Goal: Information Seeking & Learning: Learn about a topic

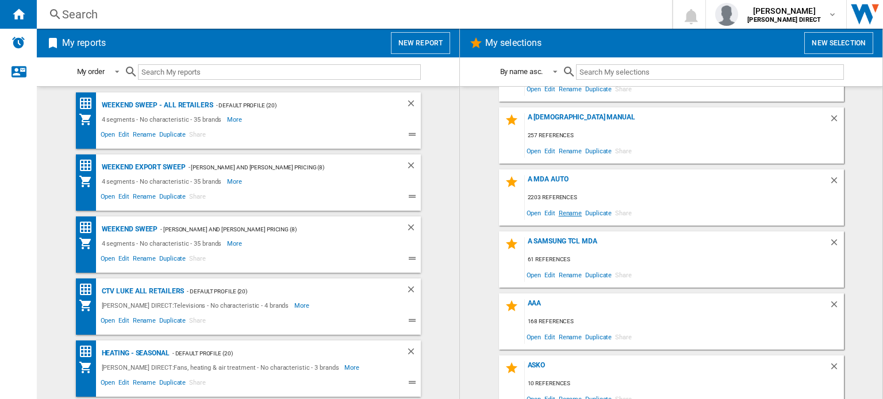
scroll to position [115, 0]
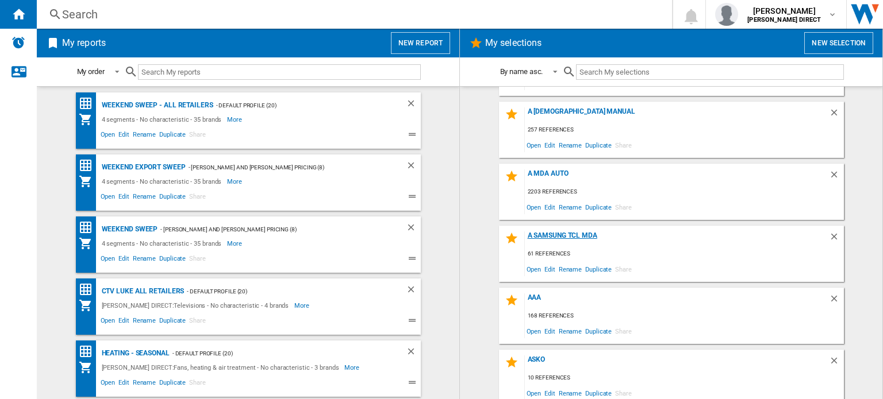
click at [570, 236] on div "A Samsung TCL MDA" at bounding box center [677, 240] width 304 height 16
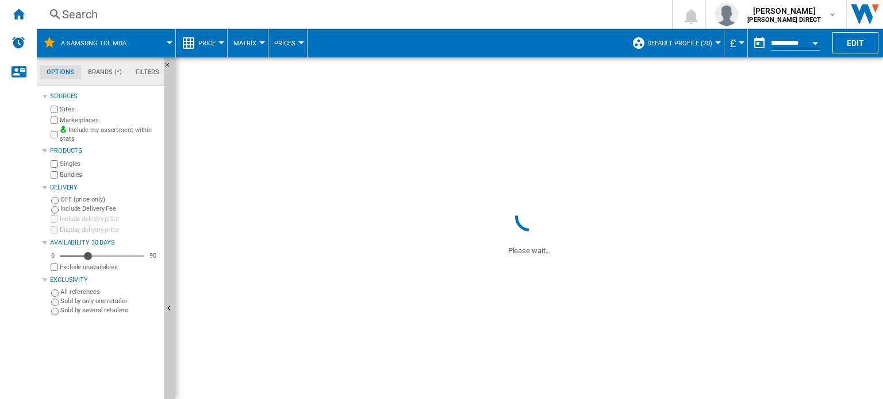
click at [168, 206] on button "Hide" at bounding box center [169, 309] width 11 height 504
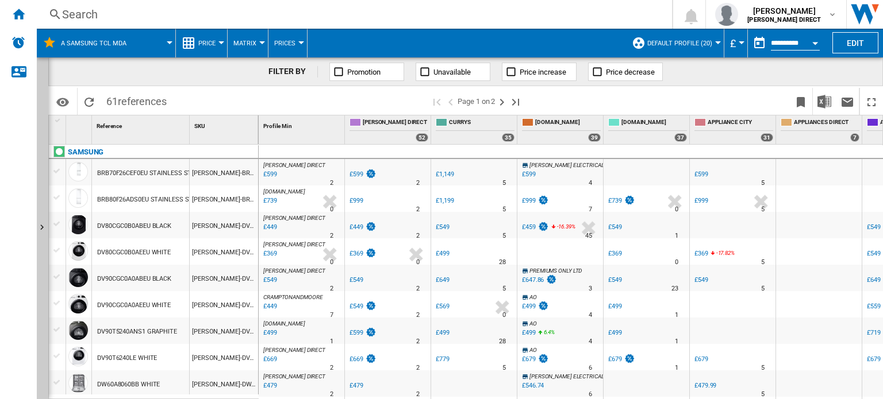
click at [254, 41] on span "Matrix" at bounding box center [244, 43] width 23 height 7
click at [253, 101] on span "Ranking" at bounding box center [251, 99] width 31 height 10
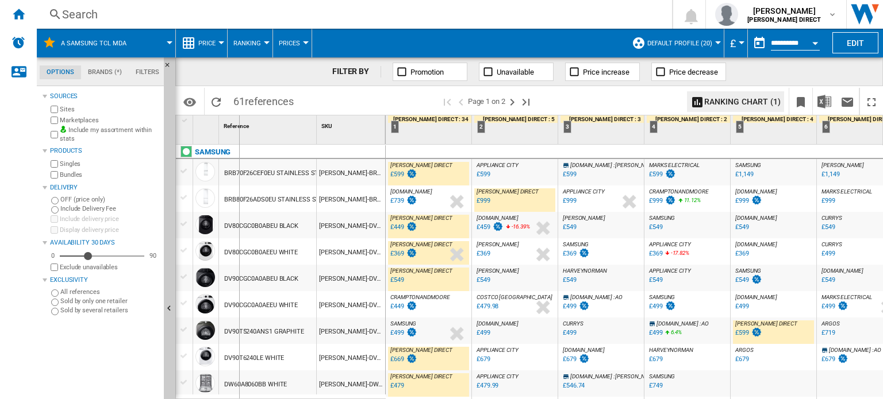
drag, startPoint x: 314, startPoint y: 130, endPoint x: 239, endPoint y: 133, distance: 75.9
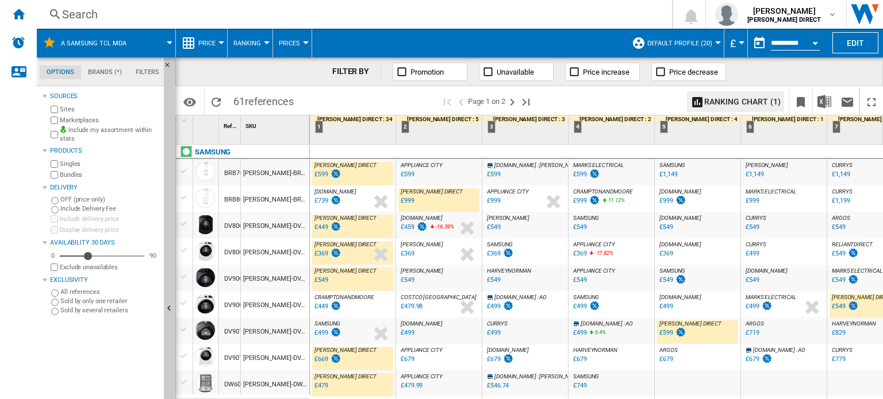
drag, startPoint x: 306, startPoint y: 121, endPoint x: 328, endPoint y: 122, distance: 22.4
click at [328, 122] on div "1 Reference 1 SKU 1 SAMSUNG BRB70F26CEF0EU STAINLESS STEEL SAM-BRB70F26CEF0EU B…" at bounding box center [529, 257] width 706 height 283
drag, startPoint x: 309, startPoint y: 123, endPoint x: 322, endPoint y: 124, distance: 13.2
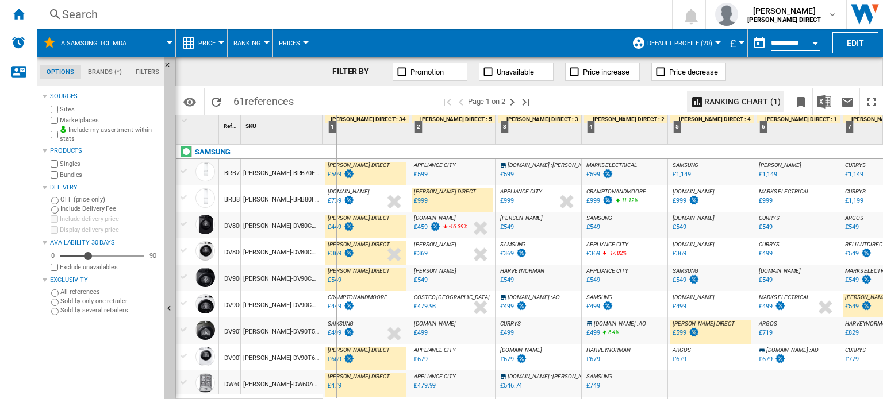
drag, startPoint x: 322, startPoint y: 124, endPoint x: 336, endPoint y: 126, distance: 14.0
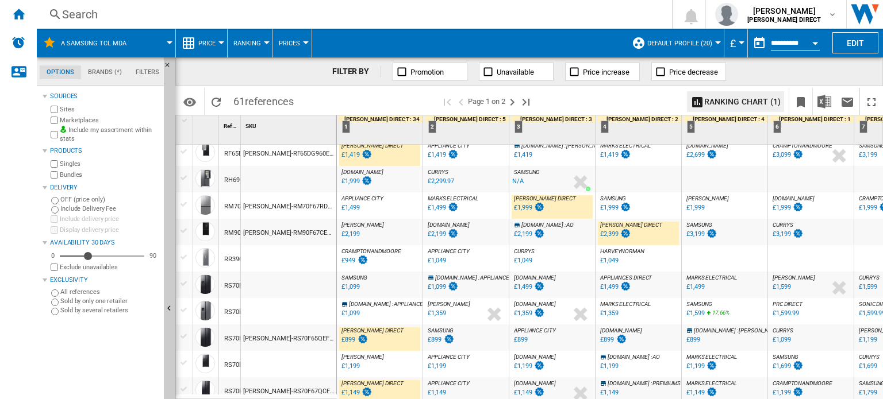
scroll to position [632, 0]
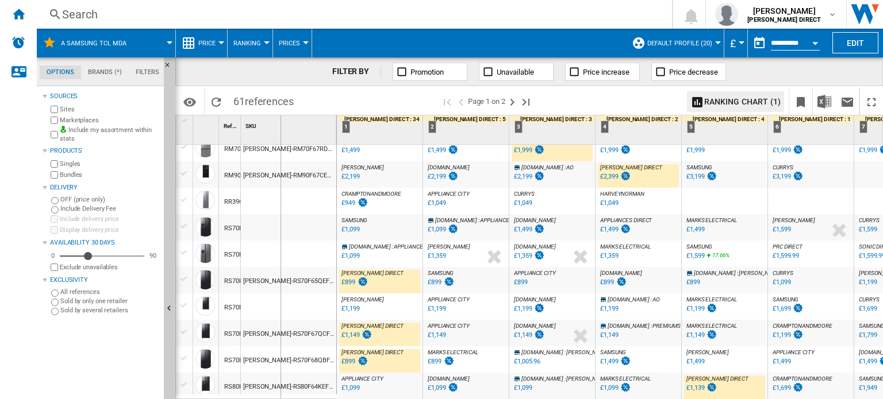
drag, startPoint x: 239, startPoint y: 128, endPoint x: 283, endPoint y: 140, distance: 45.2
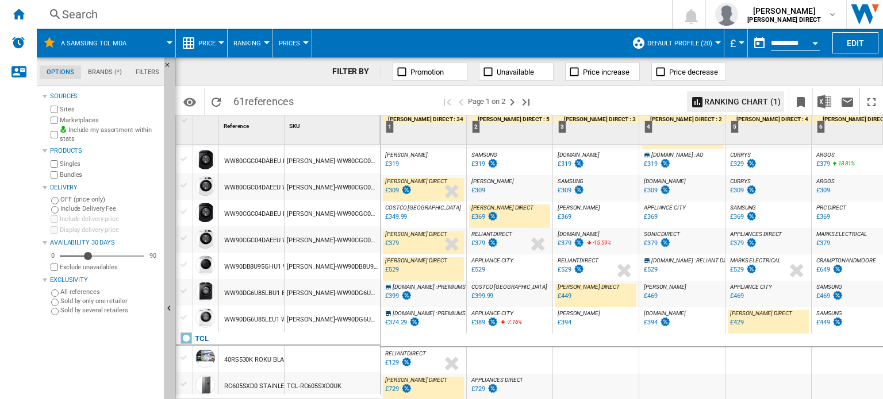
scroll to position [1099, 0]
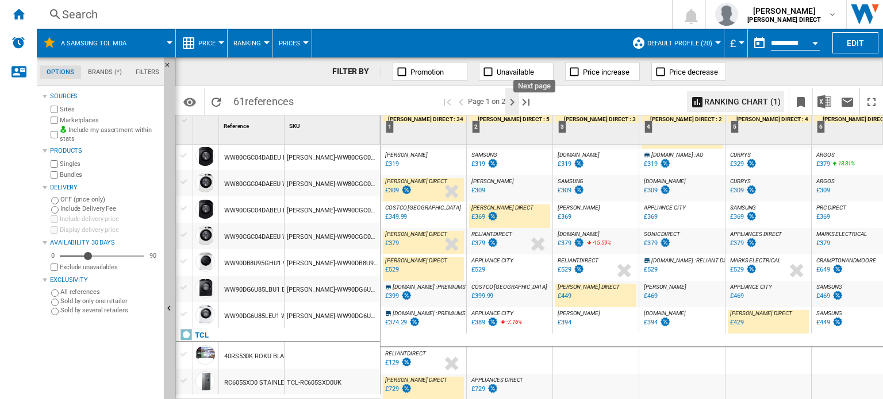
click at [513, 102] on ng-md-icon "Next page" at bounding box center [512, 102] width 14 height 14
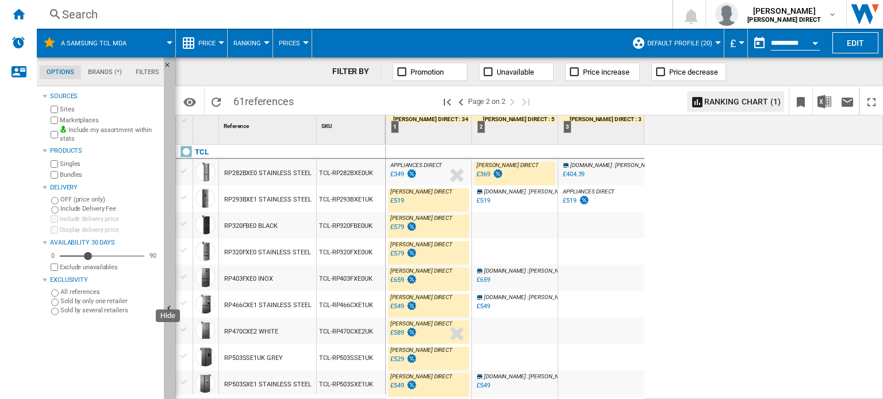
click at [167, 126] on button "Hide" at bounding box center [169, 309] width 11 height 504
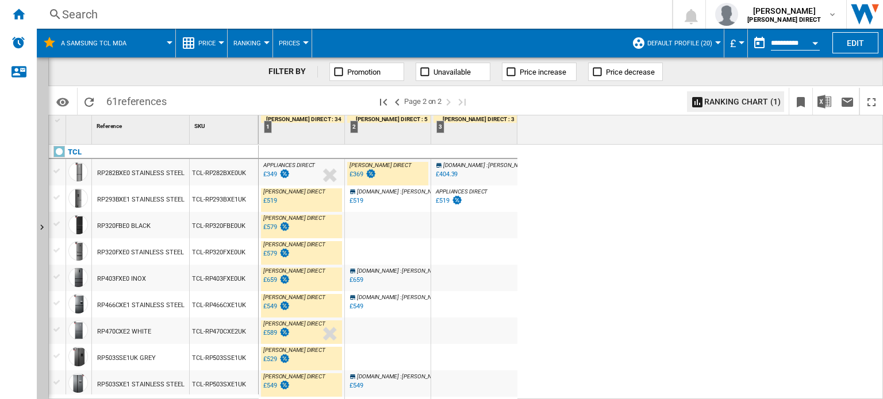
scroll to position [49, 0]
